Goal: Task Accomplishment & Management: Complete application form

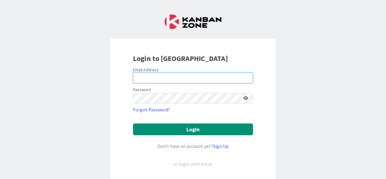
click at [156, 79] on input "email" at bounding box center [193, 77] width 120 height 11
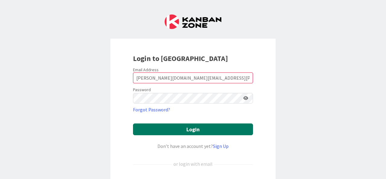
click at [185, 127] on button "Login" at bounding box center [193, 129] width 120 height 12
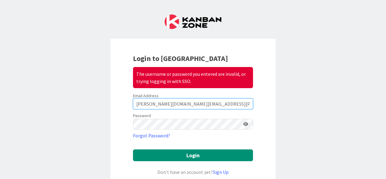
click at [200, 104] on input "daniel.sharp@knoxschools.org" at bounding box center [193, 103] width 120 height 11
type input "d"
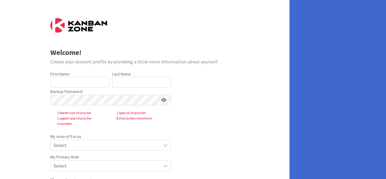
type input "[PERSON_NAME]"
type input "SHARP"
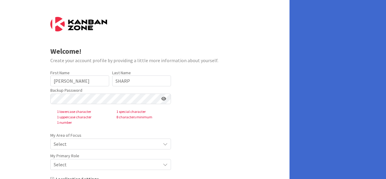
scroll to position [52, 0]
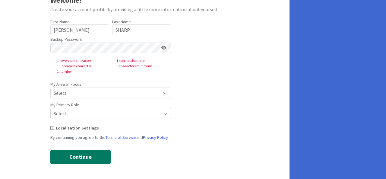
click at [89, 154] on button "Continue" at bounding box center [80, 157] width 60 height 14
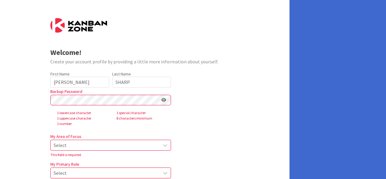
scroll to position [67, 0]
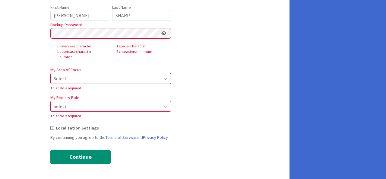
click at [166, 80] on icon at bounding box center [165, 78] width 5 height 5
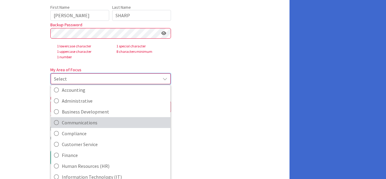
scroll to position [0, 0]
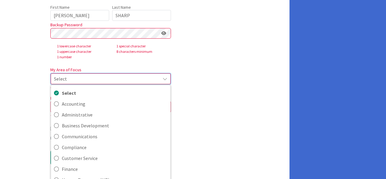
drag, startPoint x: 159, startPoint y: 95, endPoint x: 248, endPoint y: 66, distance: 93.9
click at [248, 66] on div "Welcome! Create your account profile by providing a little more information abo…" at bounding box center [145, 56] width 290 height 247
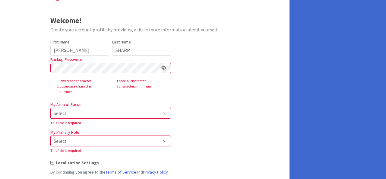
scroll to position [32, 0]
click at [207, 88] on form "Welcome! Create your account profile by providing a little more information abo…" at bounding box center [144, 92] width 189 height 213
click at [165, 67] on icon at bounding box center [164, 68] width 5 height 4
click at [165, 67] on icon at bounding box center [163, 68] width 5 height 4
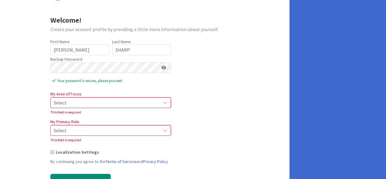
click at [166, 101] on icon at bounding box center [165, 102] width 5 height 5
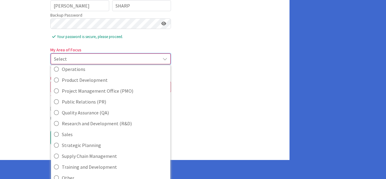
scroll to position [82, 0]
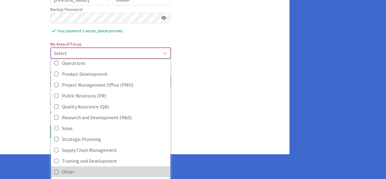
click at [57, 170] on icon at bounding box center [56, 171] width 5 height 9
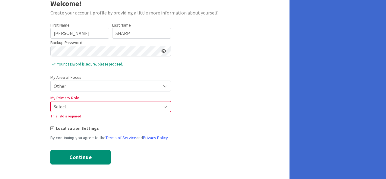
click at [165, 109] on div "Select" at bounding box center [110, 106] width 121 height 11
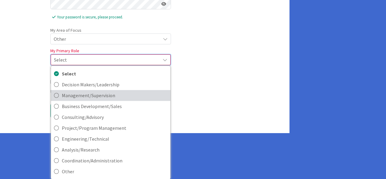
scroll to position [96, 0]
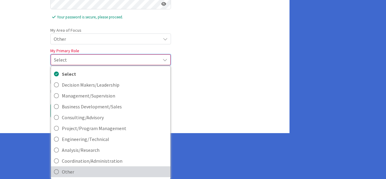
click at [58, 171] on icon at bounding box center [56, 171] width 5 height 9
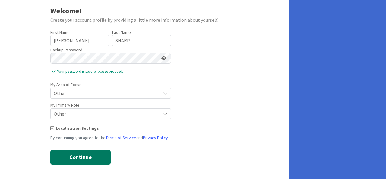
click at [78, 157] on button "Continue" at bounding box center [80, 157] width 60 height 14
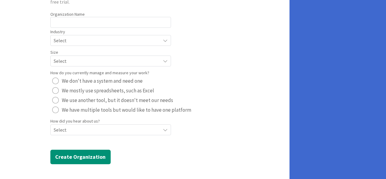
scroll to position [0, 0]
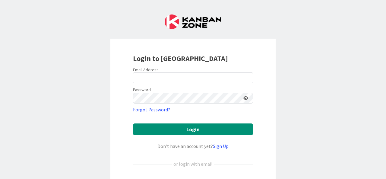
scroll to position [72, 0]
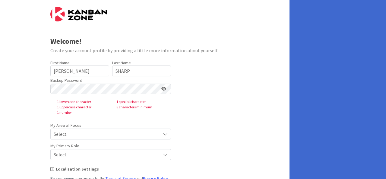
scroll to position [11, 0]
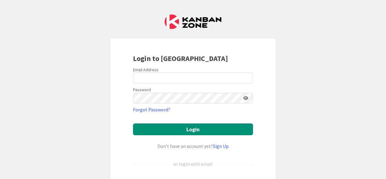
scroll to position [72, 0]
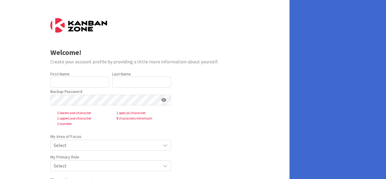
type input "[PERSON_NAME]"
type input "SHARP"
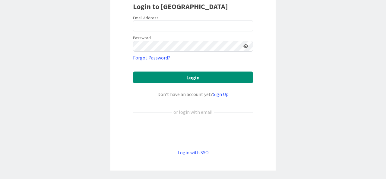
scroll to position [52, 0]
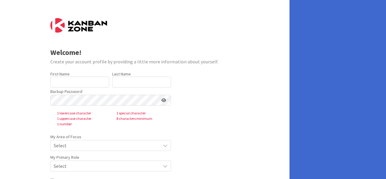
type input "[PERSON_NAME]"
type input "SHARP"
